Goal: Task Accomplishment & Management: Use online tool/utility

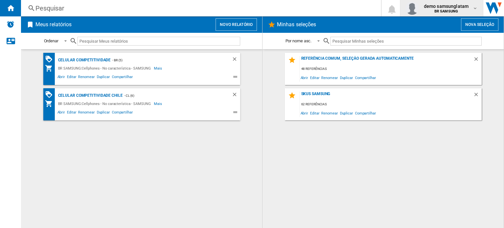
click at [452, 6] on span "demo samsunglatam" at bounding box center [446, 6] width 45 height 7
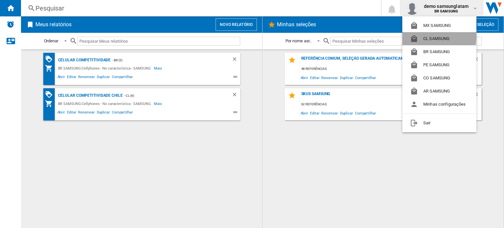
click at [436, 36] on button "CL SAMSUNG" at bounding box center [439, 38] width 74 height 13
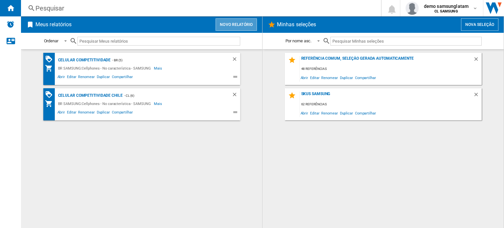
click at [237, 23] on button "Novo relatório" at bounding box center [236, 24] width 41 height 12
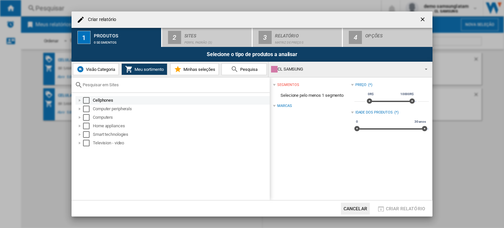
click at [80, 101] on div at bounding box center [79, 100] width 7 height 7
click at [87, 101] on div "Select" at bounding box center [86, 100] width 7 height 7
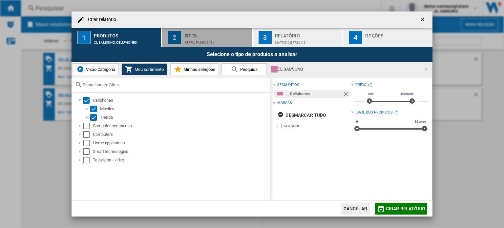
click at [211, 33] on div "Sites" at bounding box center [216, 34] width 65 height 7
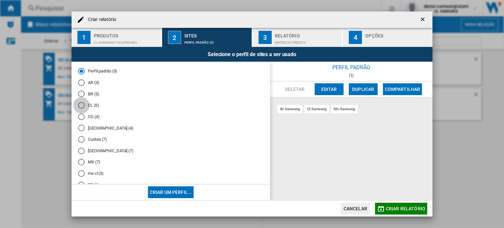
click at [80, 105] on div "CL (6)" at bounding box center [81, 105] width 7 height 7
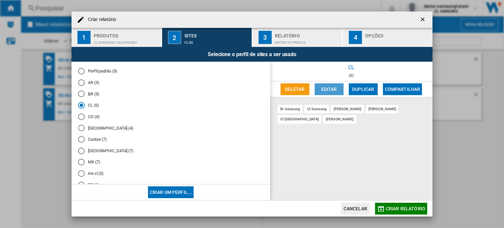
click at [334, 84] on button "Editar" at bounding box center [329, 89] width 29 height 12
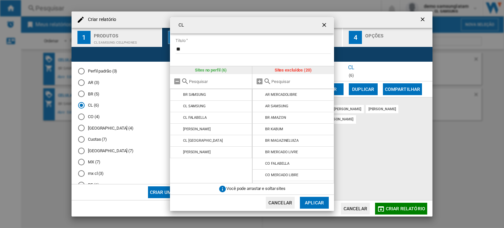
click at [286, 82] on input "text" at bounding box center [301, 81] width 60 height 5
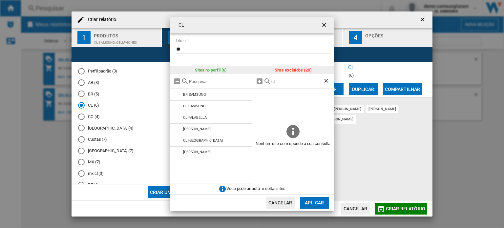
type input "cl"
click at [321, 26] on ng-md-icon "getI18NText('BUTTONS.CLOSE_DIALOG')" at bounding box center [325, 26] width 8 height 8
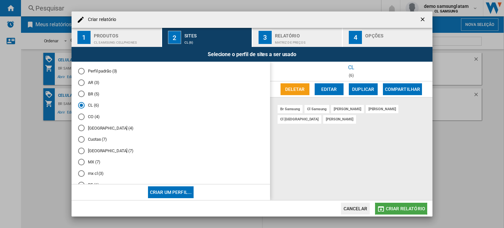
click at [394, 203] on button "Criar relatório" at bounding box center [401, 209] width 52 height 12
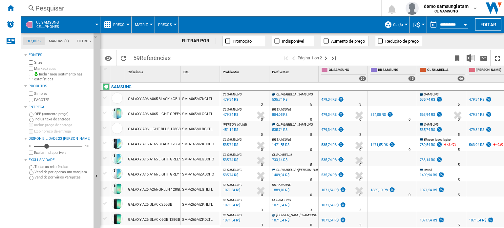
click at [420, 27] on button "R$" at bounding box center [418, 24] width 10 height 16
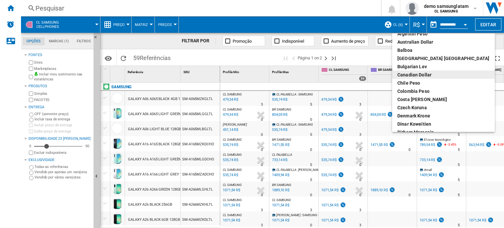
scroll to position [7, 0]
click at [412, 84] on div "Chile Peso" at bounding box center [443, 83] width 92 height 7
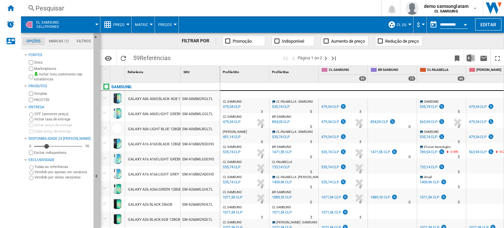
click at [97, 170] on button "Ocultar" at bounding box center [96, 177] width 7 height 288
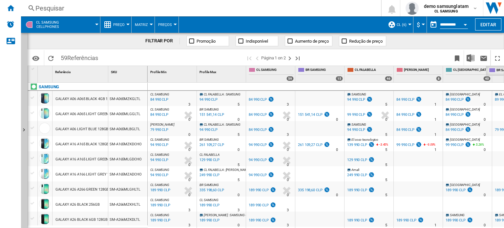
drag, startPoint x: 313, startPoint y: 68, endPoint x: 504, endPoint y: 74, distance: 190.7
click at [504, 74] on div "1 Referência 1 SKU 1 SAMSUNG GALAXY A06 A065 BLACK 4GB 128GB SM-A065MZKGLTL GAL…" at bounding box center [266, 147] width 476 height 162
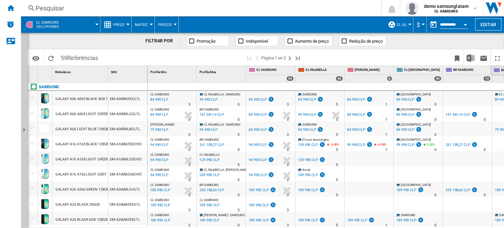
drag, startPoint x: 456, startPoint y: 71, endPoint x: 504, endPoint y: 73, distance: 47.6
click at [504, 73] on div "1 Referência 1 SKU 1 SAMSUNG GALAXY A06 A065 BLACK 4GB 128GB SM-A065MZKGLTL GAL…" at bounding box center [266, 147] width 476 height 162
drag, startPoint x: 502, startPoint y: 71, endPoint x: 453, endPoint y: 72, distance: 48.6
drag, startPoint x: 498, startPoint y: 70, endPoint x: 414, endPoint y: 80, distance: 85.2
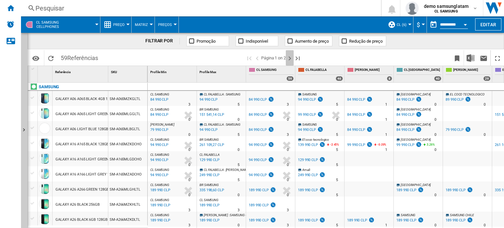
click at [288, 60] on ng-md-icon "Próxima página" at bounding box center [290, 58] width 8 height 8
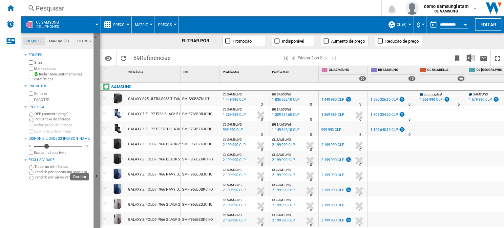
click at [95, 168] on button "Ocultar" at bounding box center [96, 177] width 7 height 288
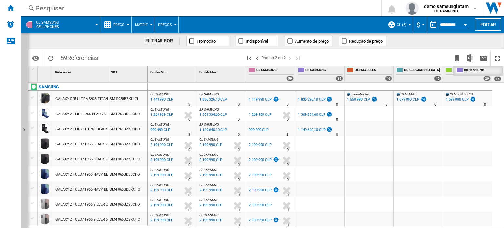
drag, startPoint x: 317, startPoint y: 72, endPoint x: 475, endPoint y: 85, distance: 158.7
click at [475, 85] on div "Profile Min 1 Profile Max 1 CL SAMSUNG 59 BR SAMSUNG 15 [PERSON_NAME] 46 CL [GE…" at bounding box center [326, 147] width 356 height 162
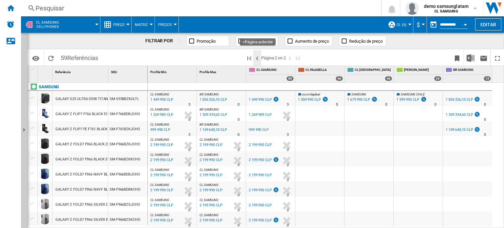
click at [258, 57] on ng-md-icon ">Página anterior" at bounding box center [257, 58] width 8 height 8
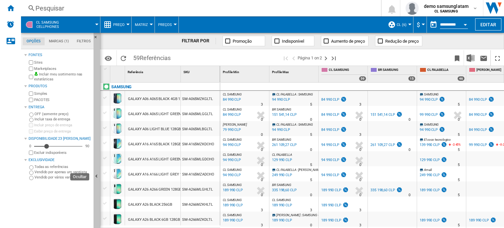
click at [95, 172] on button "Ocultar" at bounding box center [96, 177] width 7 height 288
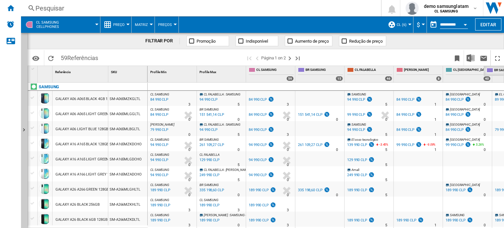
drag, startPoint x: 315, startPoint y: 71, endPoint x: 504, endPoint y: 82, distance: 188.6
click at [504, 82] on div "1 Referência 1 SKU 1 SAMSUNG GALAXY A06 A065 BLACK 4GB 128GB SM-A065MZKGLTL GAL…" at bounding box center [266, 147] width 476 height 162
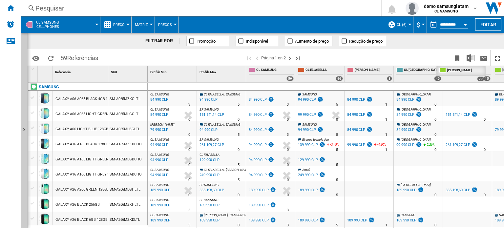
drag, startPoint x: 501, startPoint y: 69, endPoint x: 446, endPoint y: 74, distance: 55.7
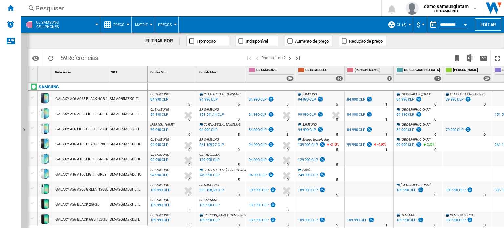
click at [123, 26] on span "Preço" at bounding box center [118, 25] width 11 height 4
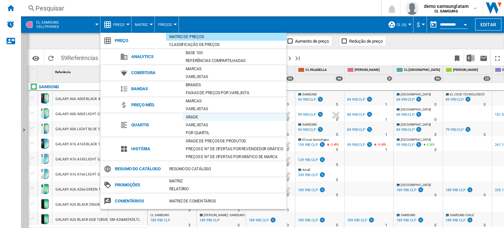
click at [206, 119] on div "Grade" at bounding box center [234, 117] width 104 height 7
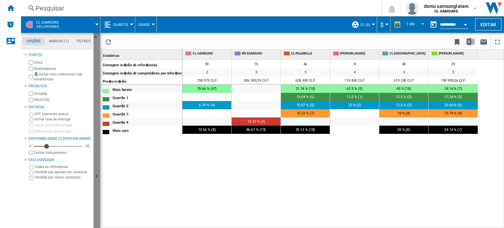
click at [96, 162] on button "Ocultar" at bounding box center [96, 177] width 7 height 288
